Goal: Use online tool/utility: Utilize a website feature to perform a specific function

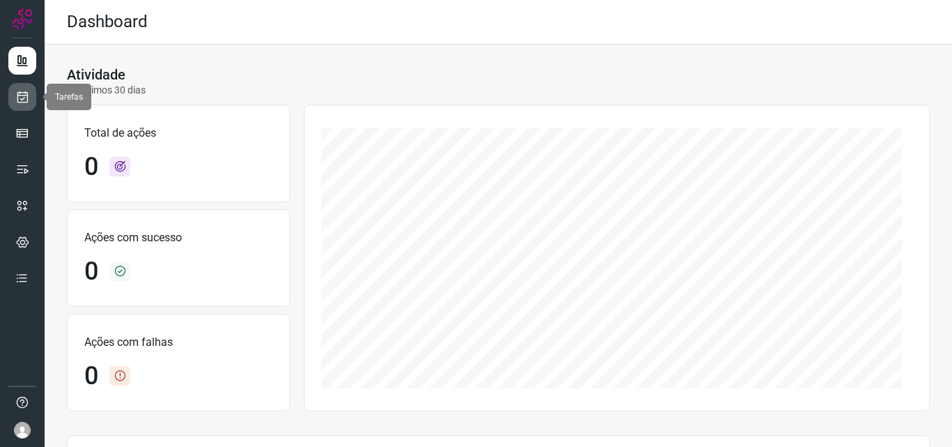
click at [13, 95] on link at bounding box center [22, 97] width 28 height 28
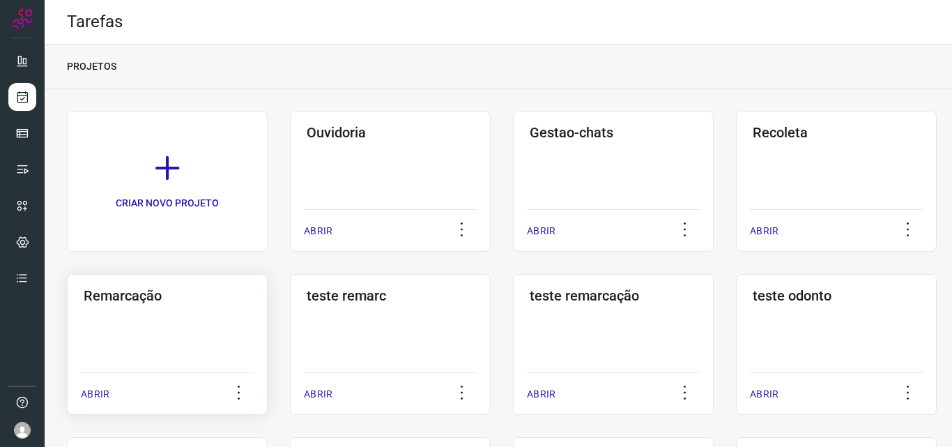
click at [290, 340] on div "Remarcação ABRIR" at bounding box center [390, 344] width 201 height 141
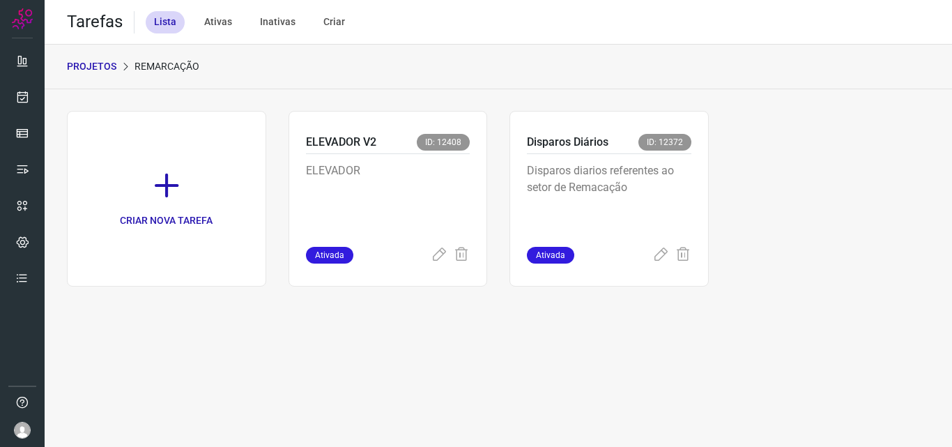
click at [620, 188] on p "Disparos diarios referentes ao setor de Remacação" at bounding box center [609, 197] width 164 height 70
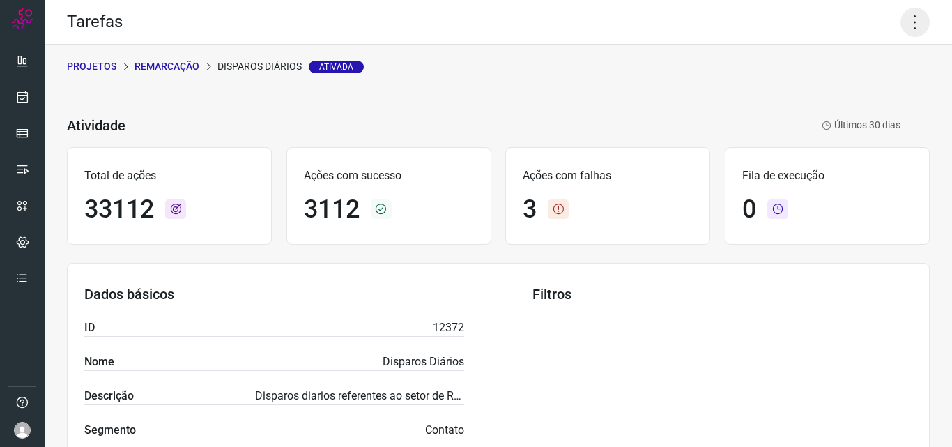
click at [901, 17] on icon at bounding box center [915, 22] width 29 height 29
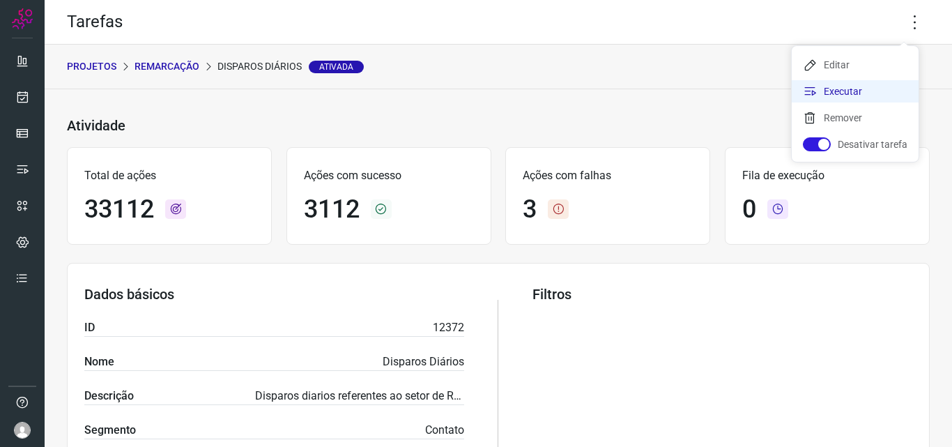
click at [871, 86] on li "Executar" at bounding box center [855, 91] width 127 height 22
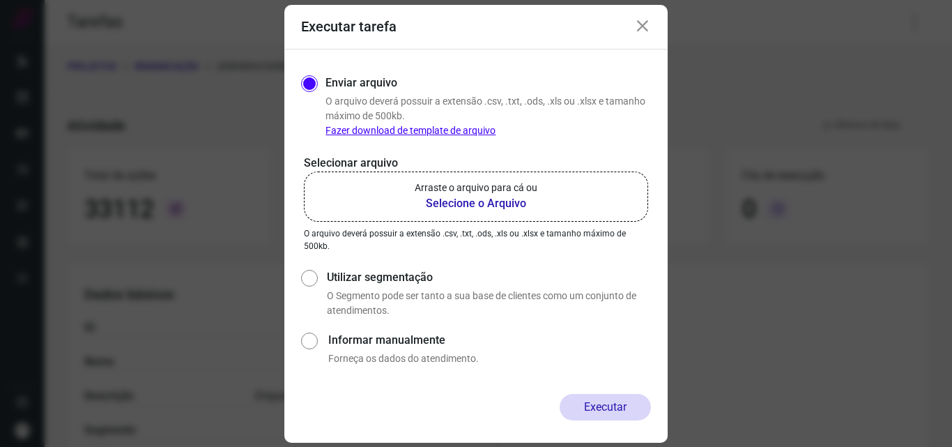
click at [516, 192] on p "Arraste o arquivo para cá ou" at bounding box center [476, 188] width 123 height 15
click at [0, 0] on input "Arraste o arquivo para cá ou Selecione o Arquivo" at bounding box center [0, 0] width 0 height 0
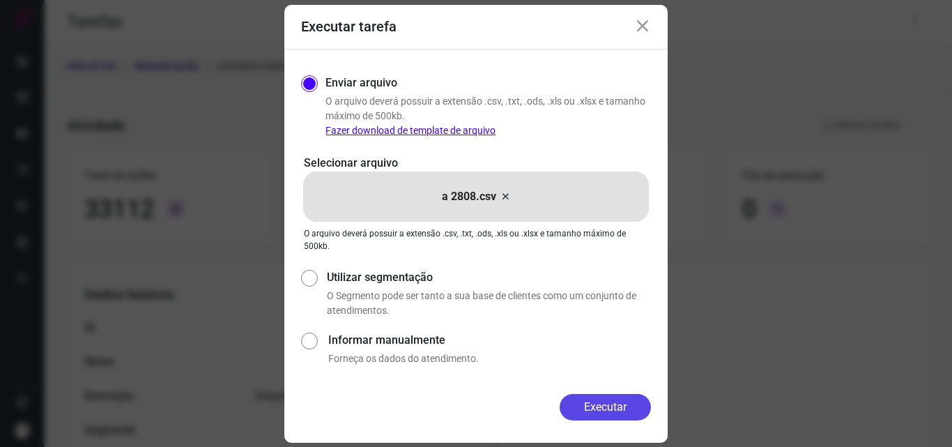
click at [596, 404] on button "Executar" at bounding box center [605, 407] width 91 height 26
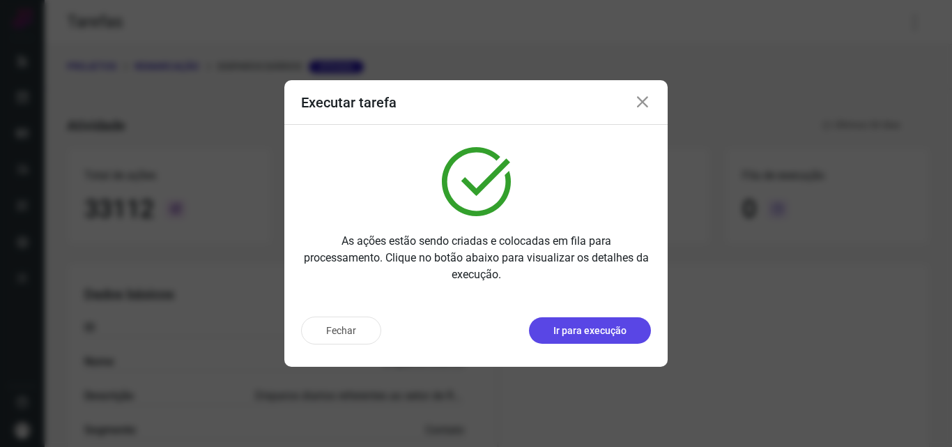
click at [609, 342] on button "Ir para execução" at bounding box center [590, 330] width 122 height 26
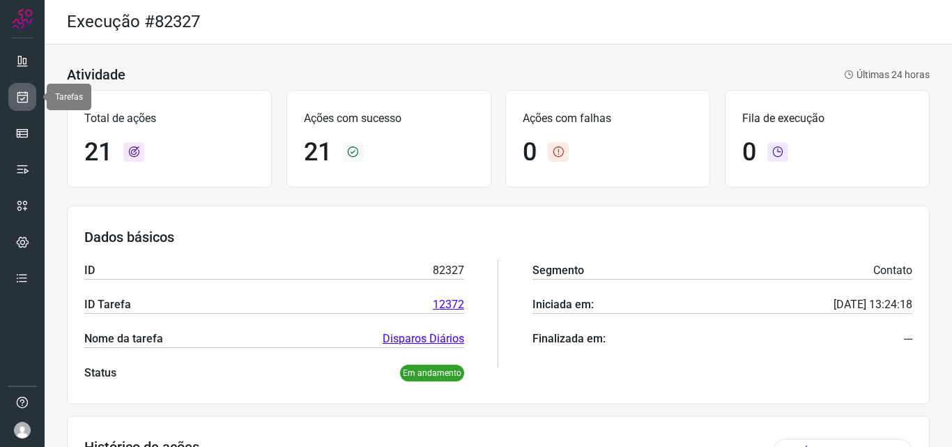
click at [18, 91] on icon at bounding box center [22, 97] width 15 height 14
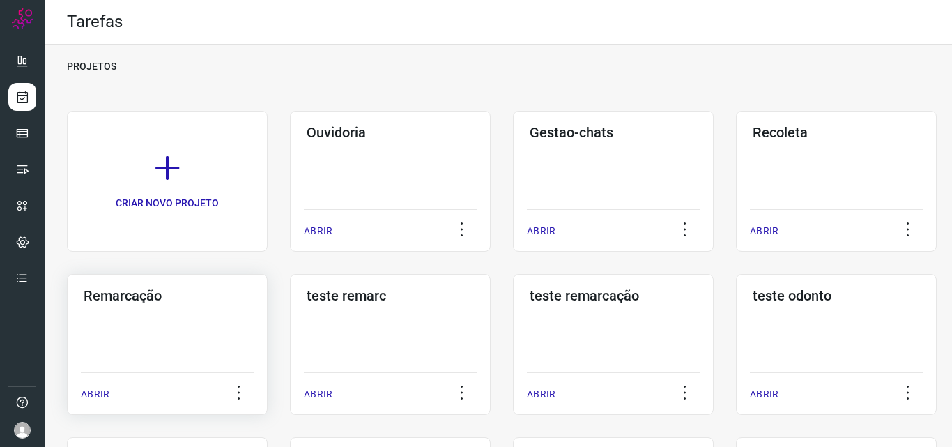
click at [290, 350] on div "Remarcação ABRIR" at bounding box center [390, 344] width 201 height 141
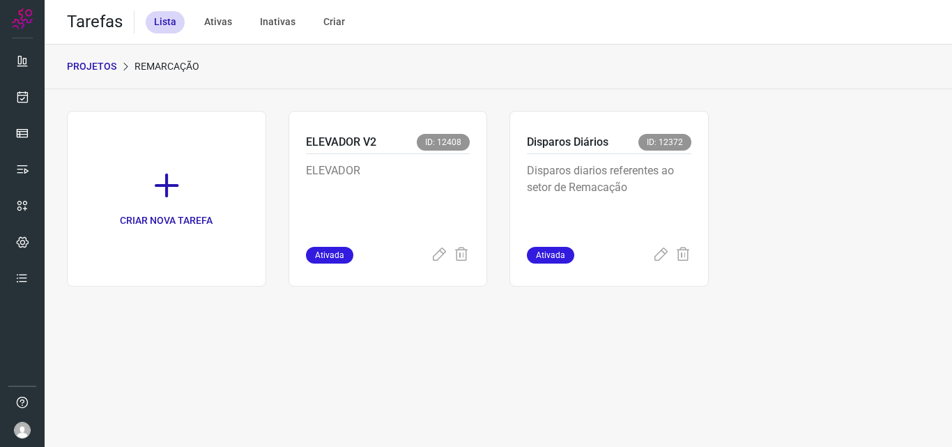
click at [607, 224] on p "Disparos diarios referentes ao setor de Remacação" at bounding box center [609, 197] width 164 height 70
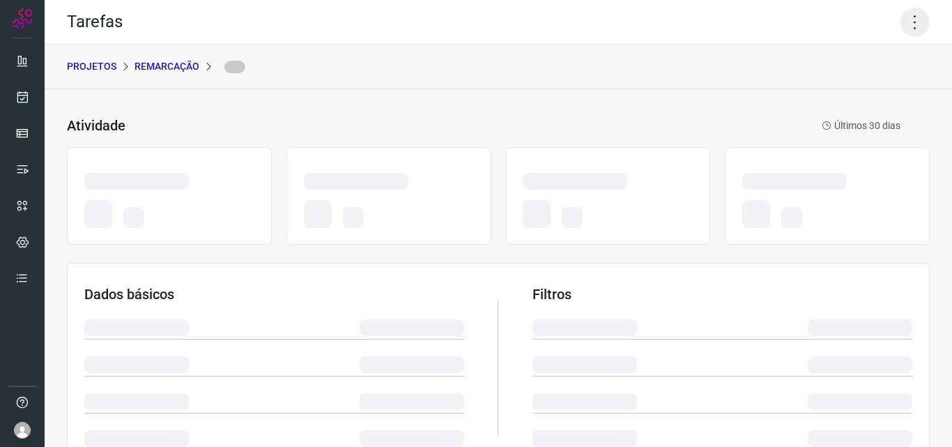
click at [901, 24] on icon at bounding box center [915, 22] width 29 height 29
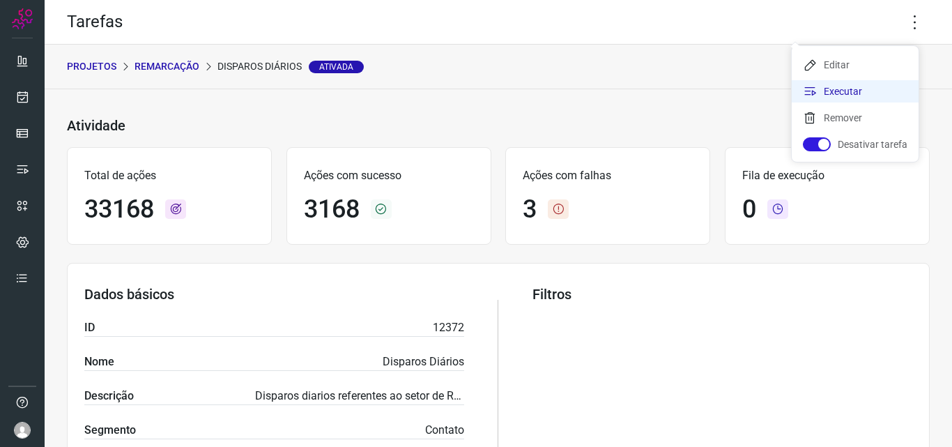
click at [852, 86] on li "Executar" at bounding box center [855, 91] width 127 height 22
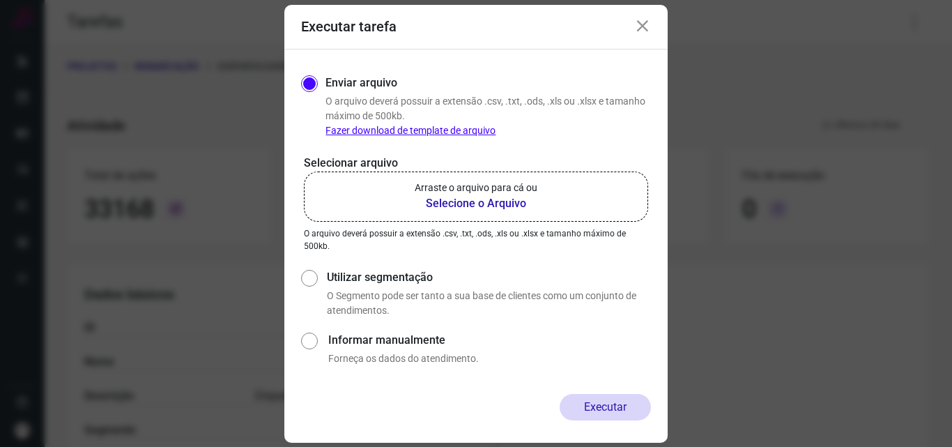
click at [477, 211] on b "Selecione o Arquivo" at bounding box center [476, 203] width 123 height 17
click at [0, 0] on input "Arraste o arquivo para cá ou Selecione o Arquivo" at bounding box center [0, 0] width 0 height 0
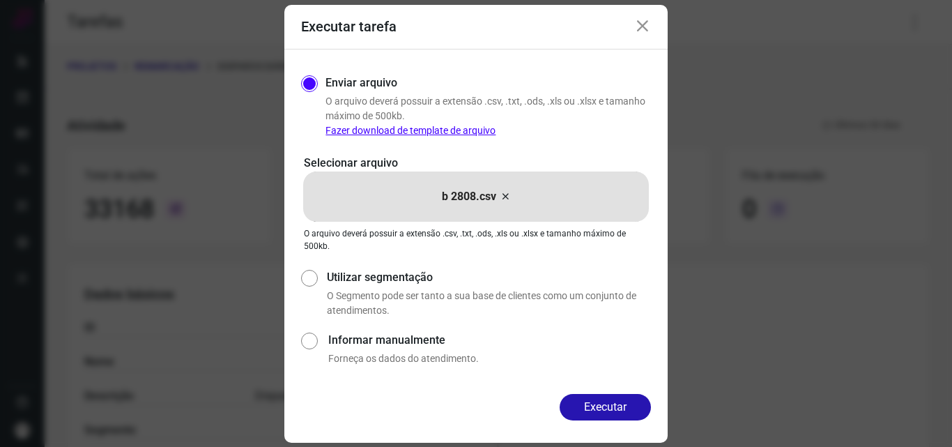
click at [581, 422] on div "Executar" at bounding box center [475, 418] width 383 height 49
click at [588, 408] on button "Executar" at bounding box center [605, 407] width 91 height 26
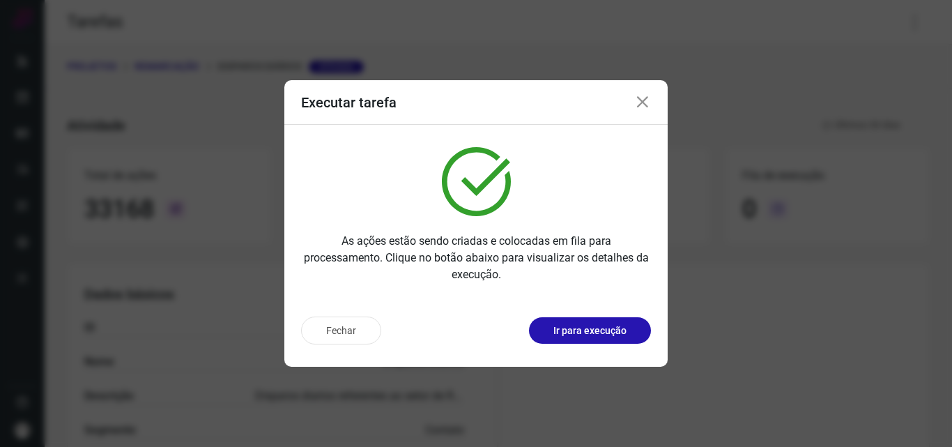
click at [599, 339] on button "Ir para execução" at bounding box center [590, 330] width 122 height 26
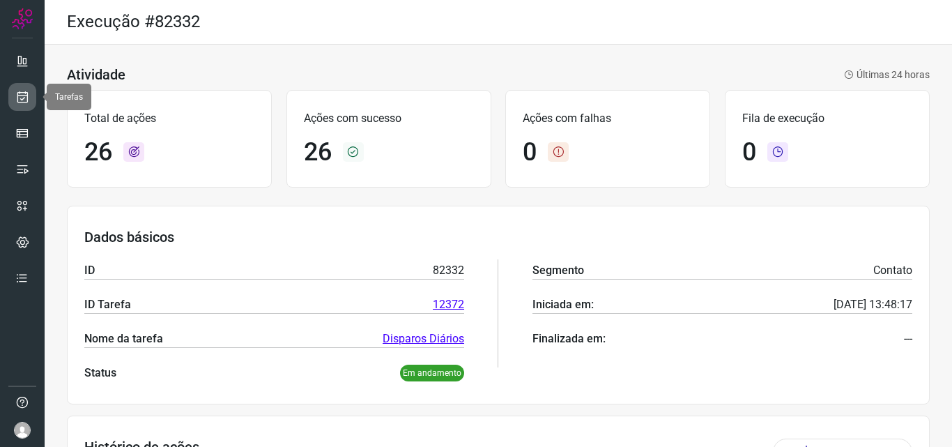
click at [26, 96] on icon at bounding box center [22, 97] width 15 height 14
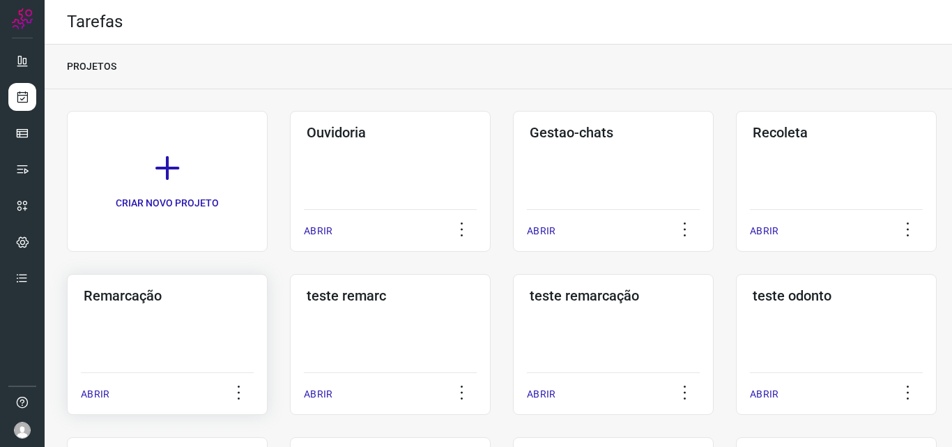
click at [290, 333] on div "Remarcação ABRIR" at bounding box center [390, 344] width 201 height 141
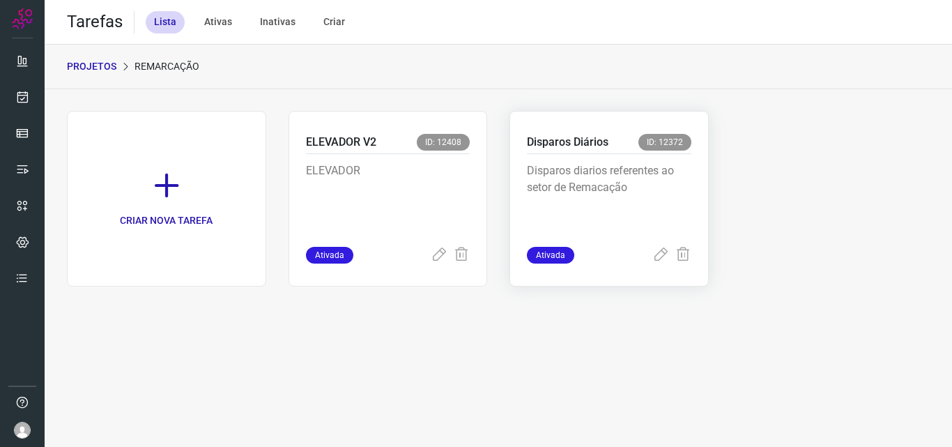
click at [652, 226] on p "Disparos diarios referentes ao setor de Remacação" at bounding box center [609, 197] width 164 height 70
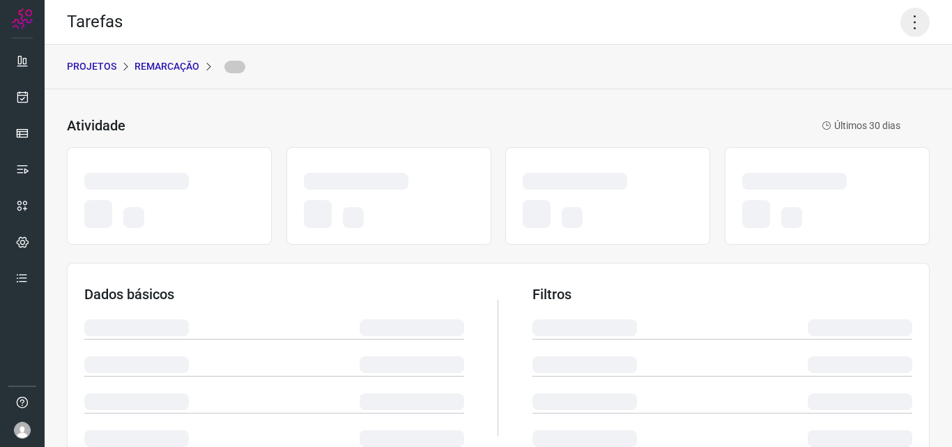
click at [912, 22] on icon at bounding box center [915, 22] width 29 height 29
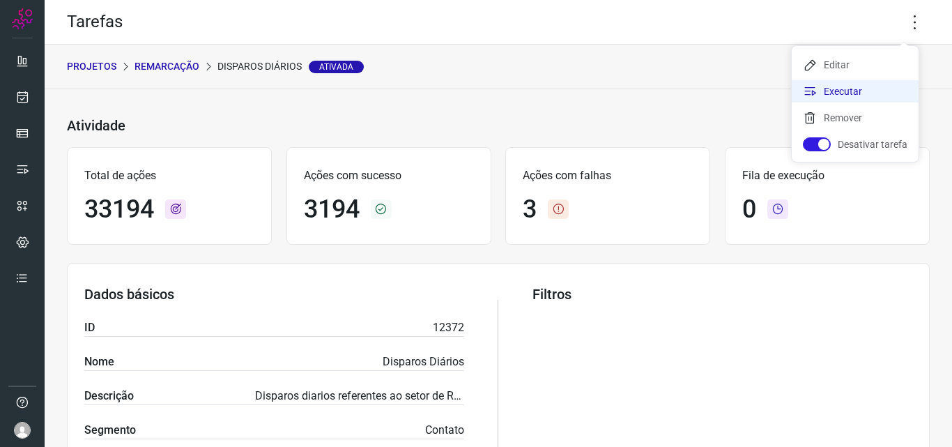
click at [868, 91] on li "Executar" at bounding box center [855, 91] width 127 height 22
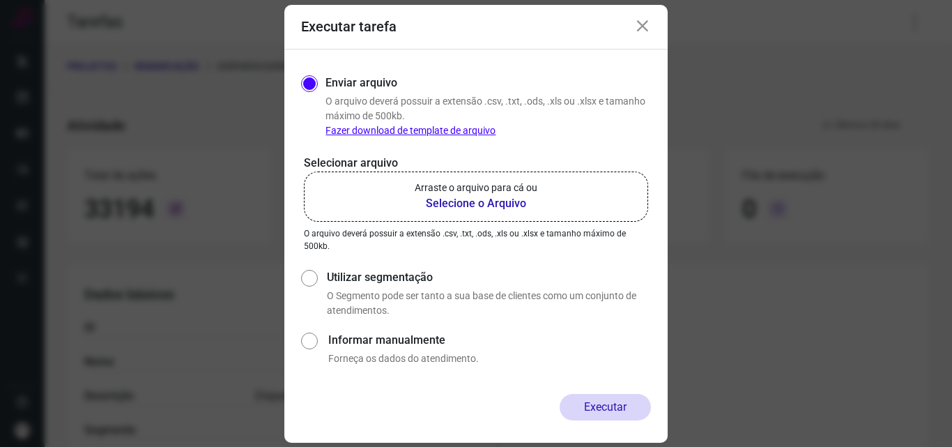
click at [496, 181] on p "Arraste o arquivo para cá ou" at bounding box center [476, 188] width 123 height 15
click at [0, 0] on input "Arraste o arquivo para cá ou Selecione o Arquivo" at bounding box center [0, 0] width 0 height 0
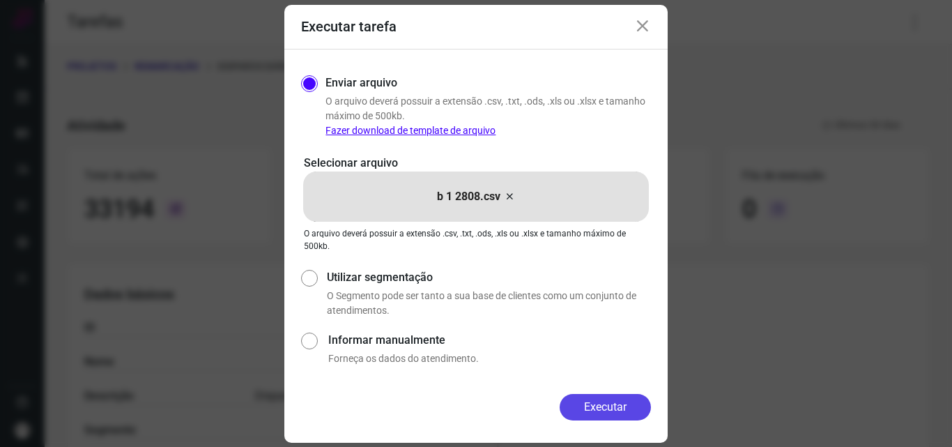
click at [593, 415] on button "Executar" at bounding box center [605, 407] width 91 height 26
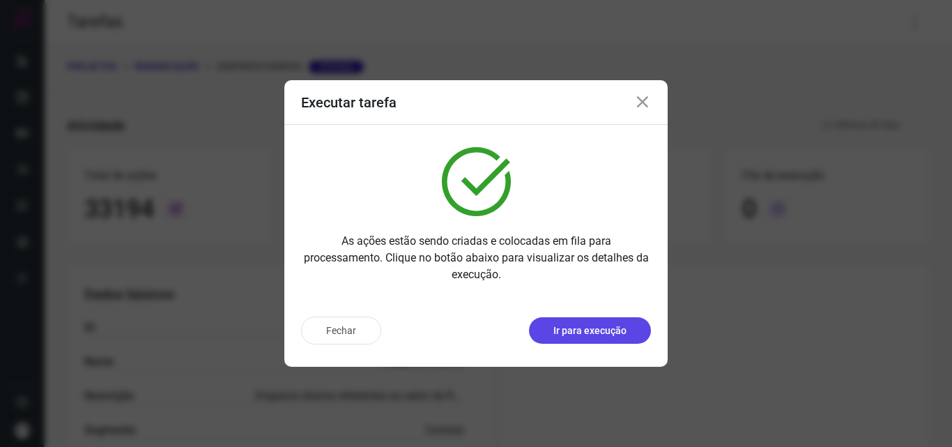
click at [613, 328] on p "Ir para execução" at bounding box center [589, 330] width 73 height 15
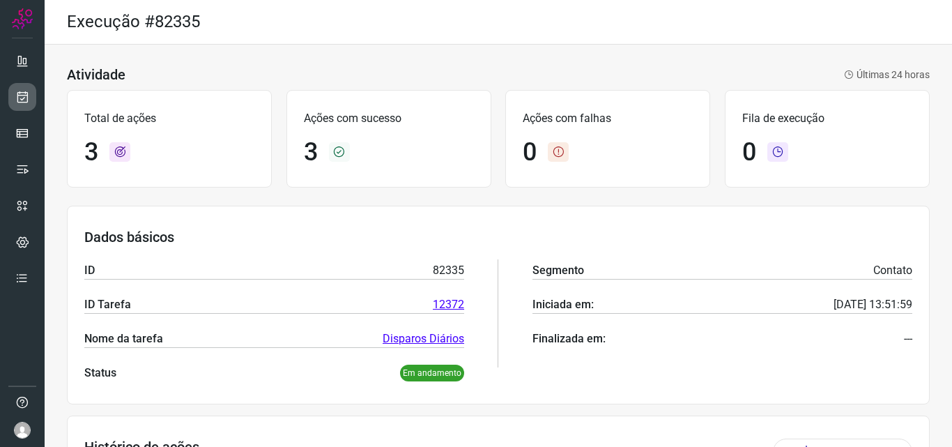
click at [26, 98] on icon at bounding box center [22, 97] width 15 height 14
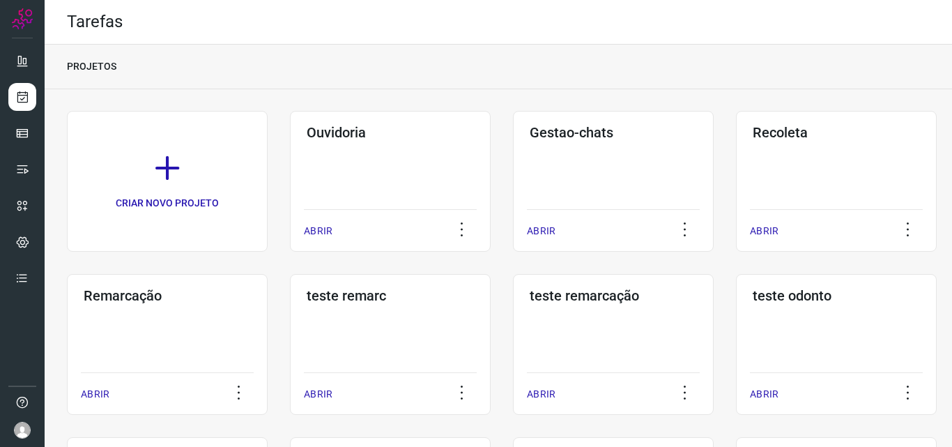
click at [290, 323] on div "Remarcação ABRIR" at bounding box center [390, 344] width 201 height 141
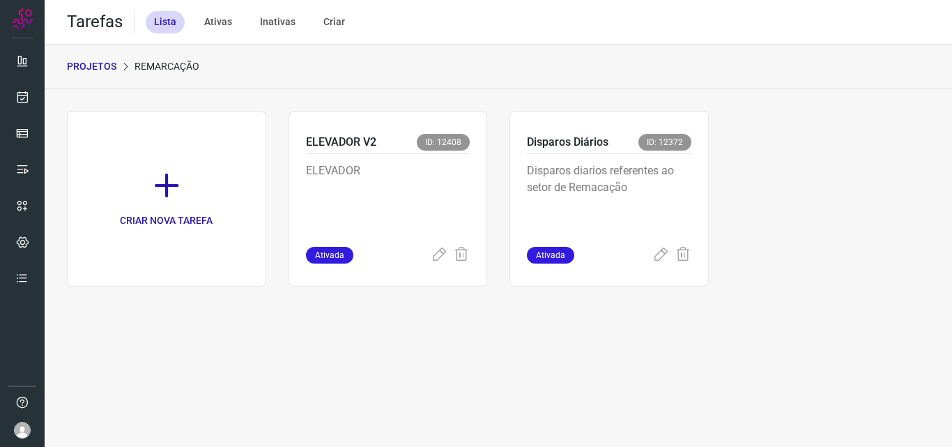
click at [620, 231] on p "Disparos diarios referentes ao setor de Remacação" at bounding box center [609, 197] width 164 height 70
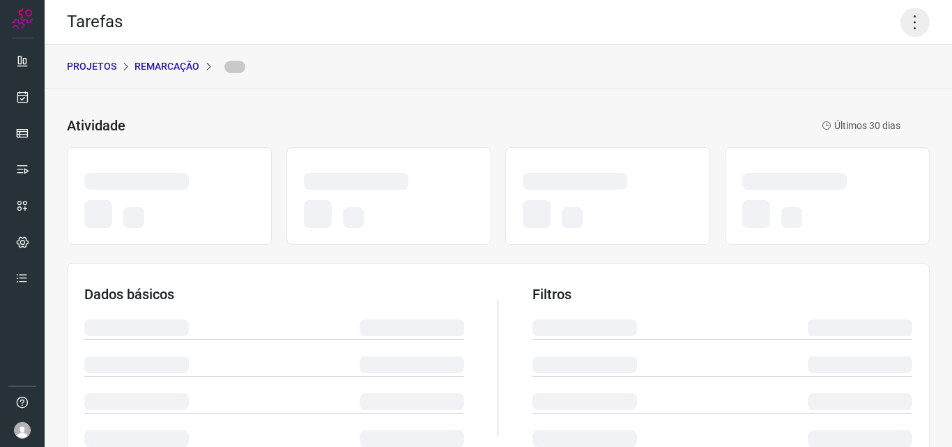
click at [901, 18] on icon at bounding box center [915, 22] width 29 height 29
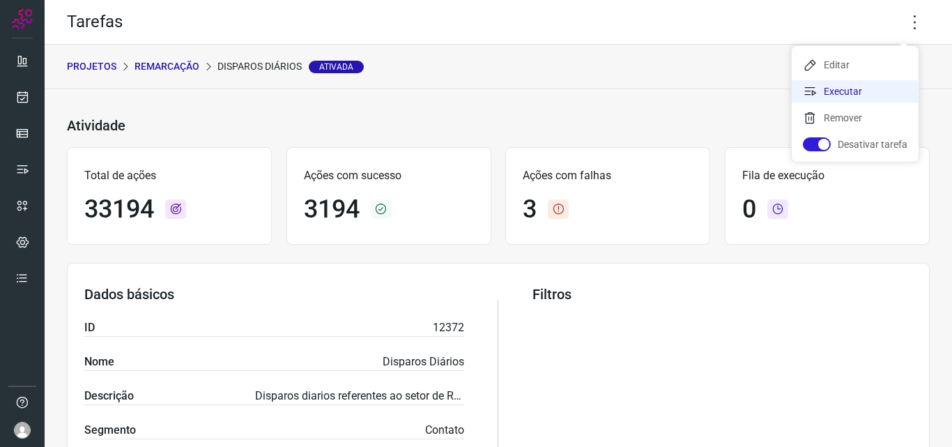
click at [852, 85] on li "Executar" at bounding box center [855, 91] width 127 height 22
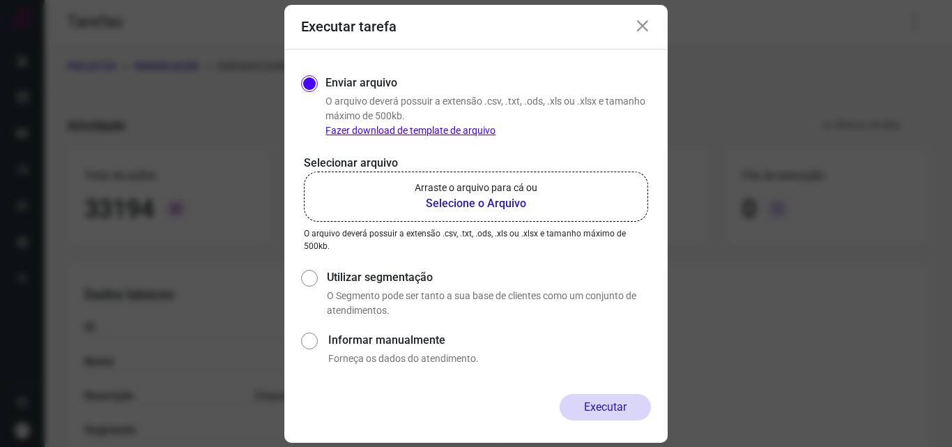
click at [481, 187] on p "Arraste o arquivo para cá ou" at bounding box center [476, 188] width 123 height 15
click at [0, 0] on input "Arraste o arquivo para cá ou Selecione o Arquivo" at bounding box center [0, 0] width 0 height 0
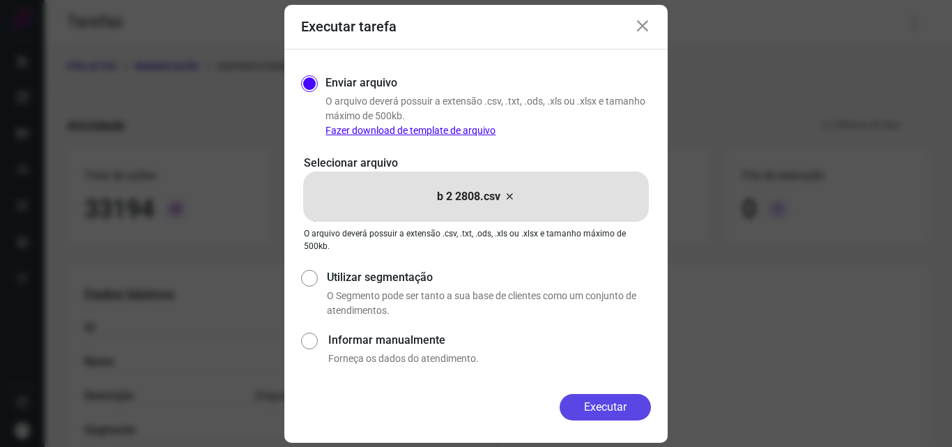
click at [587, 404] on button "Executar" at bounding box center [605, 407] width 91 height 26
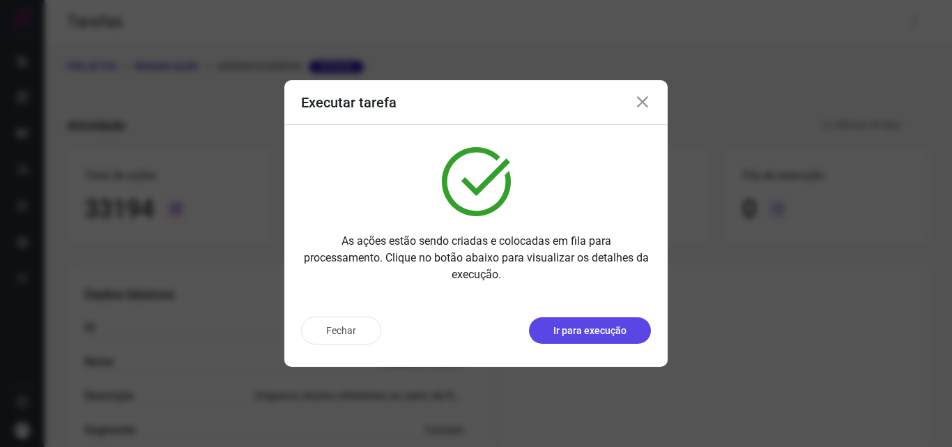
click at [586, 338] on button "Ir para execução" at bounding box center [590, 330] width 122 height 26
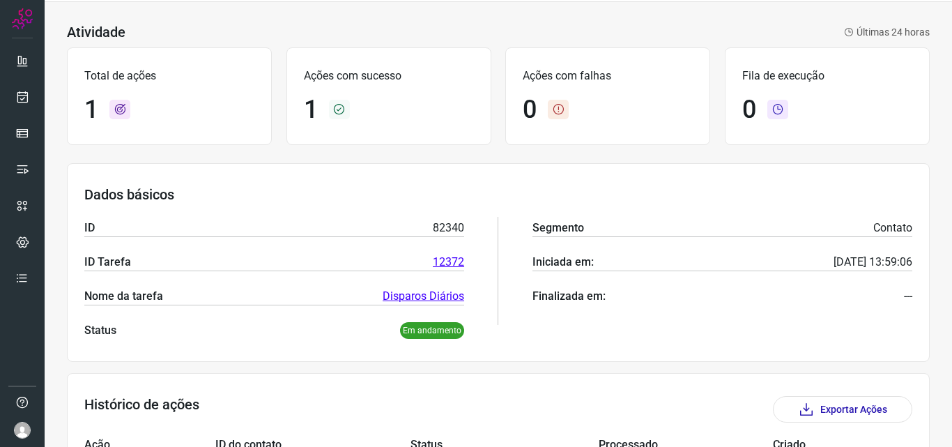
scroll to position [162, 0]
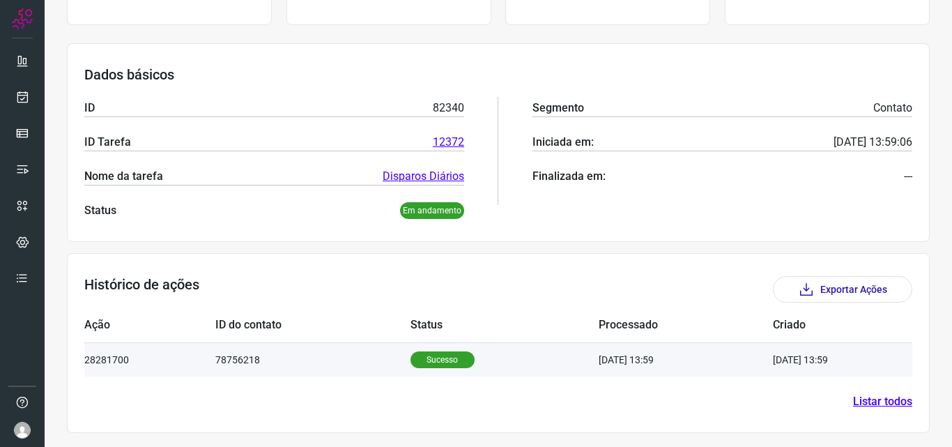
click at [447, 353] on p "Sucesso" at bounding box center [443, 359] width 64 height 17
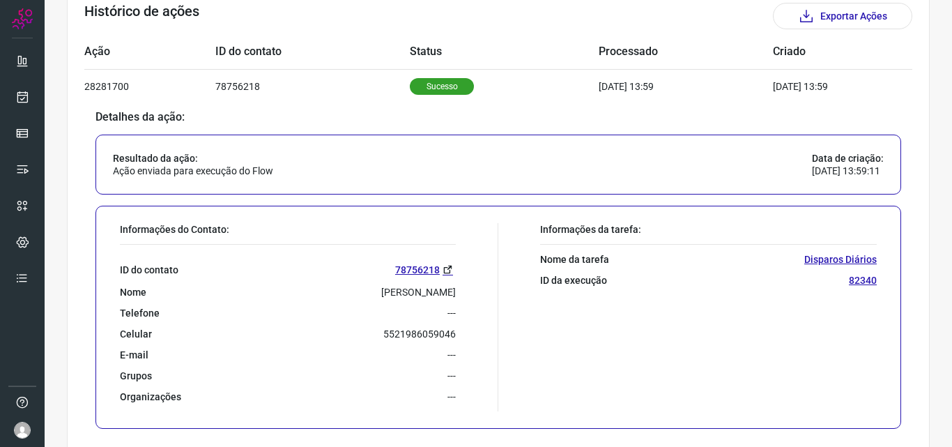
scroll to position [441, 0]
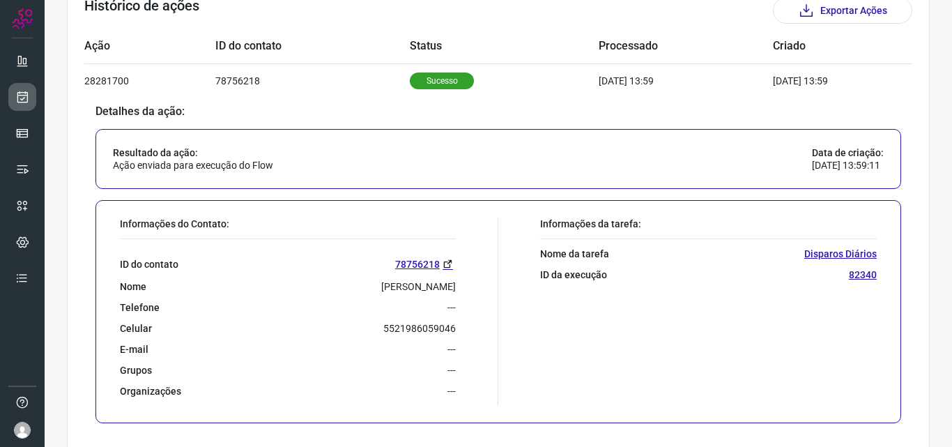
click at [17, 93] on icon at bounding box center [22, 97] width 15 height 14
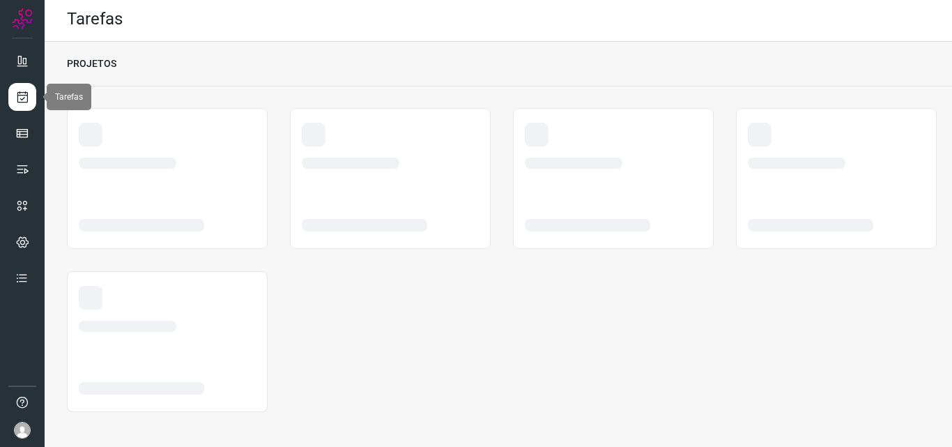
scroll to position [3, 0]
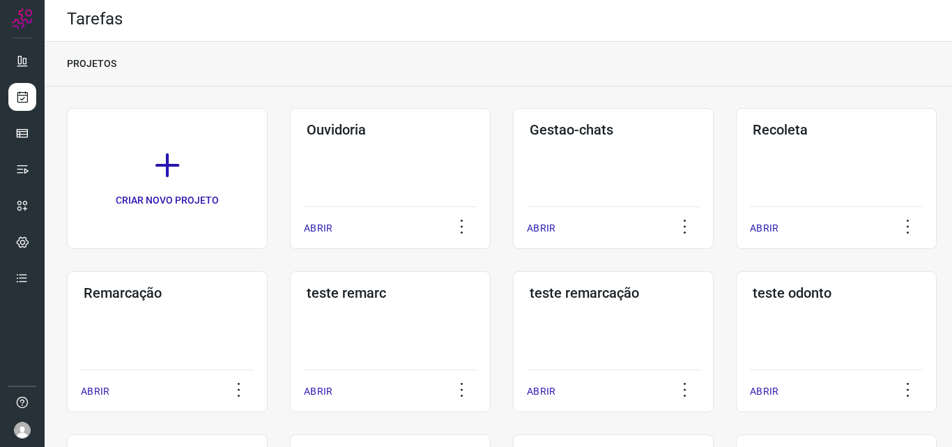
click at [141, 293] on h3 "Remarcação" at bounding box center [167, 292] width 167 height 17
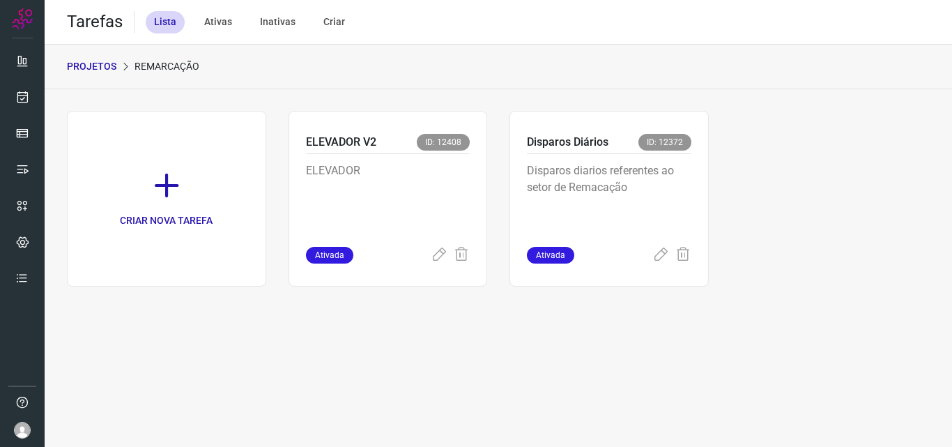
click at [598, 222] on p "Disparos diarios referentes ao setor de Remacação" at bounding box center [609, 197] width 164 height 70
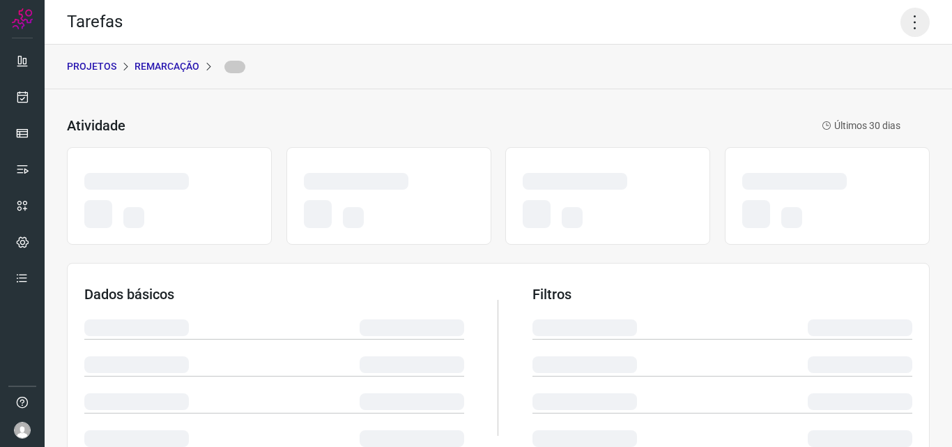
click at [908, 29] on icon at bounding box center [915, 22] width 29 height 29
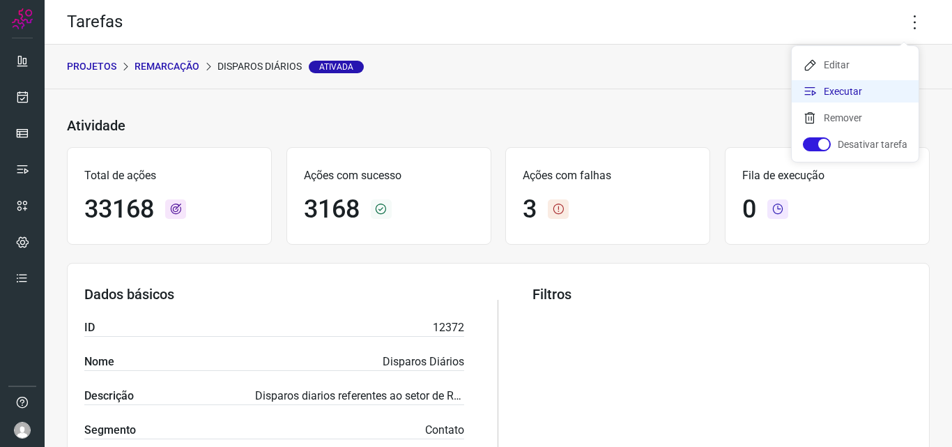
click at [854, 89] on li "Executar" at bounding box center [855, 91] width 127 height 22
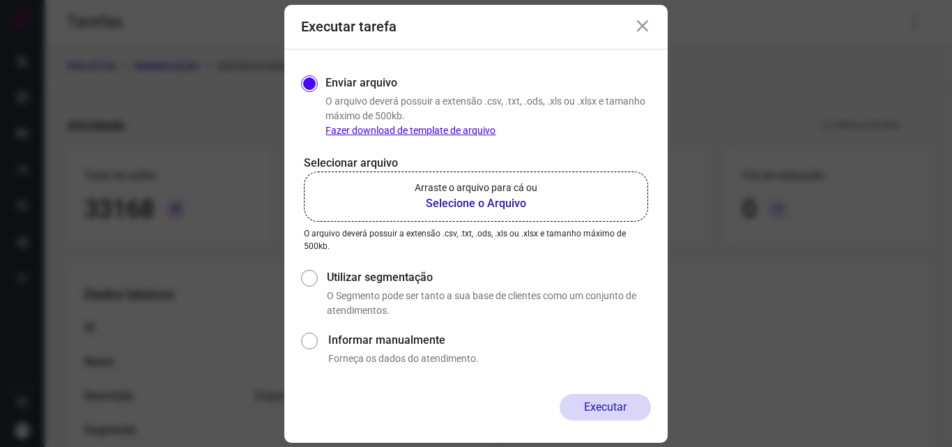
click at [482, 181] on p "Arraste o arquivo para cá ou" at bounding box center [476, 188] width 123 height 15
click at [0, 0] on input "Arraste o arquivo para cá ou Selecione o Arquivo" at bounding box center [0, 0] width 0 height 0
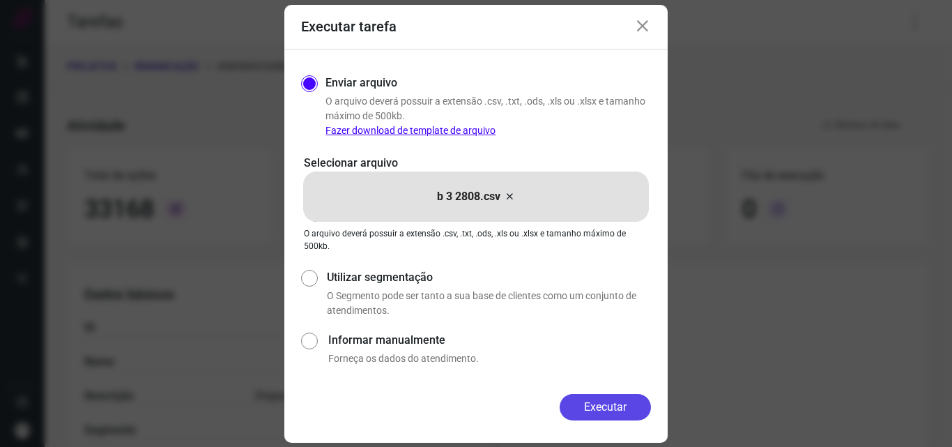
click at [604, 411] on button "Executar" at bounding box center [605, 407] width 91 height 26
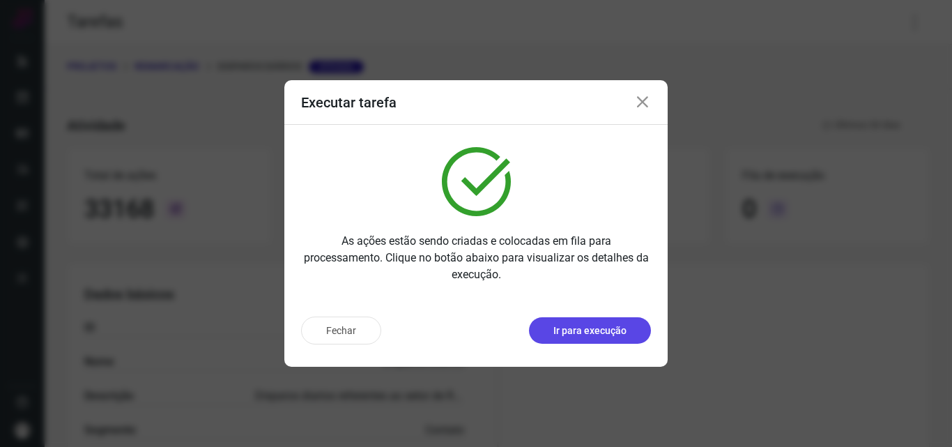
click at [621, 337] on p "Ir para execução" at bounding box center [589, 330] width 73 height 15
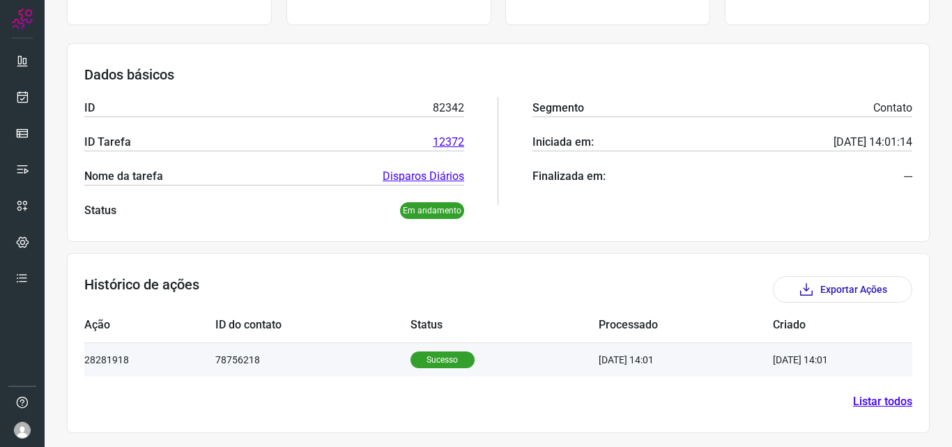
click at [434, 355] on p "Sucesso" at bounding box center [443, 359] width 64 height 17
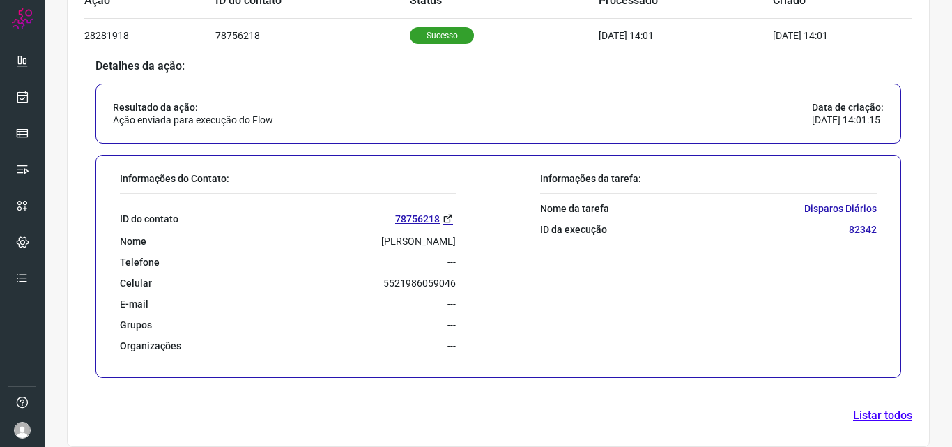
scroll to position [488, 0]
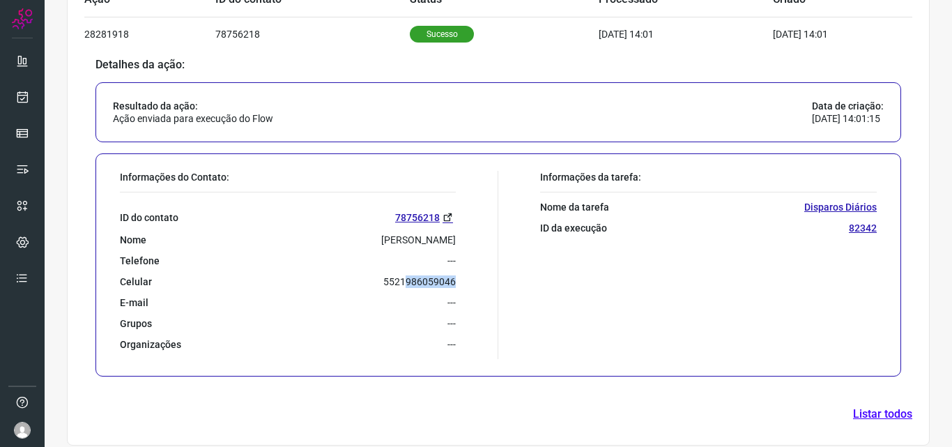
drag, startPoint x: 402, startPoint y: 280, endPoint x: 457, endPoint y: 282, distance: 54.4
click at [457, 282] on div "Informações do Contato: ID do contato 78756218 [GEOGRAPHIC_DATA][PERSON_NAME] T…" at bounding box center [305, 265] width 385 height 188
